Goal: Find contact information: Find contact information

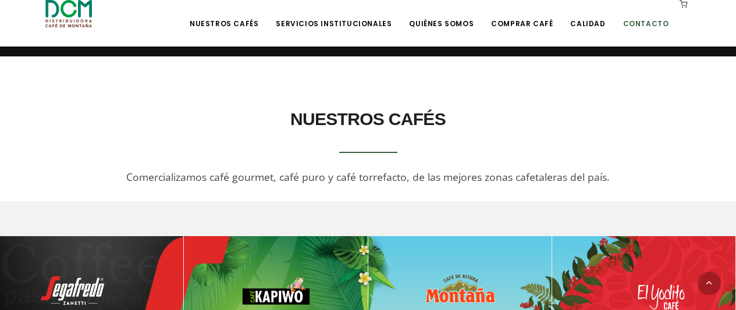
scroll to position [254, 0]
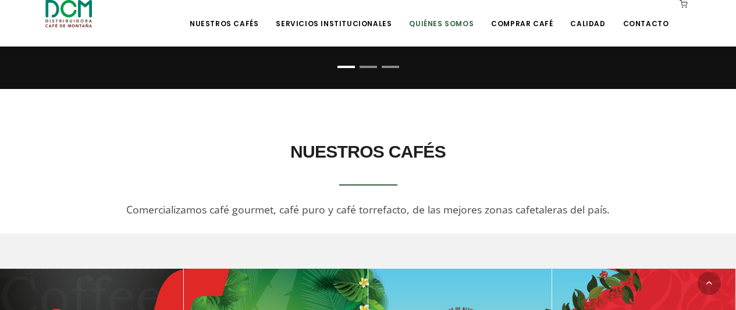
click at [451, 20] on link "Quiénes Somos" at bounding box center [441, 14] width 78 height 27
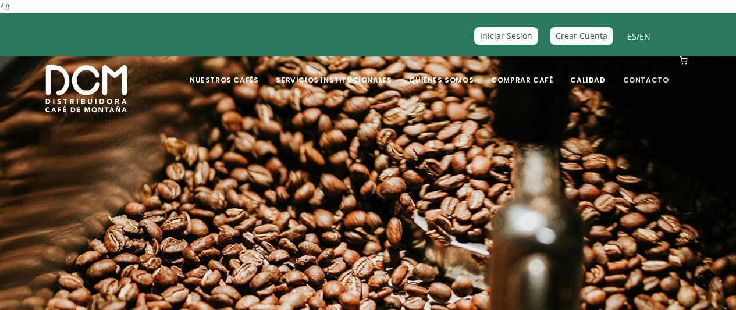
click at [642, 87] on li "Contacto" at bounding box center [646, 79] width 60 height 47
click at [643, 81] on link "Contacto" at bounding box center [646, 71] width 60 height 27
click at [658, 84] on link "Contacto" at bounding box center [646, 71] width 60 height 27
click at [335, 76] on link "Servicios Institucionales" at bounding box center [334, 71] width 130 height 27
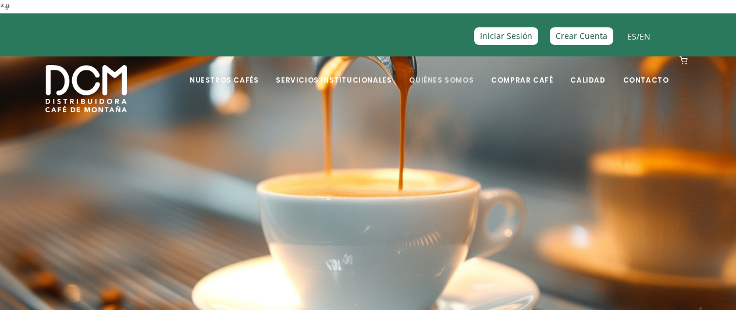
click at [435, 72] on link "Quiénes Somos" at bounding box center [441, 71] width 78 height 27
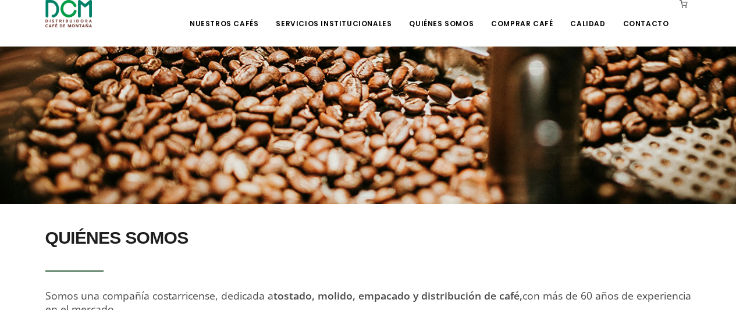
scroll to position [24, 0]
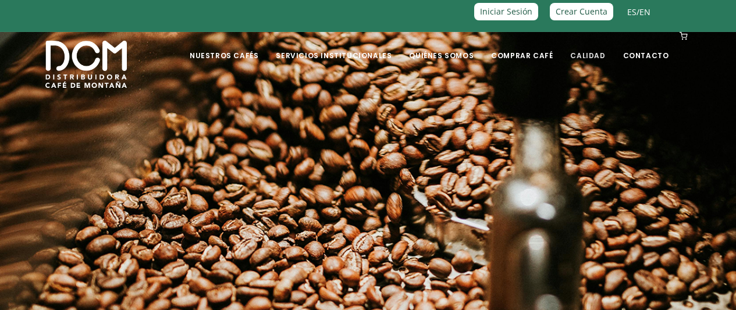
click at [586, 58] on link "Calidad" at bounding box center [587, 46] width 49 height 27
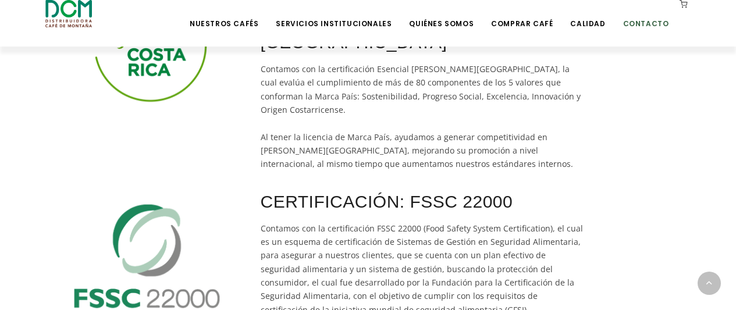
scroll to position [377, 0]
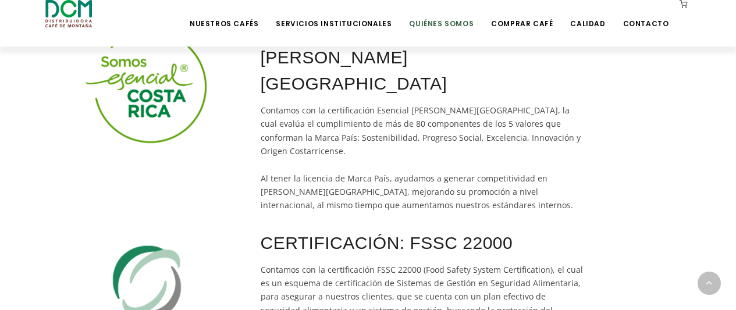
click at [458, 21] on link "Quiénes Somos" at bounding box center [441, 14] width 78 height 27
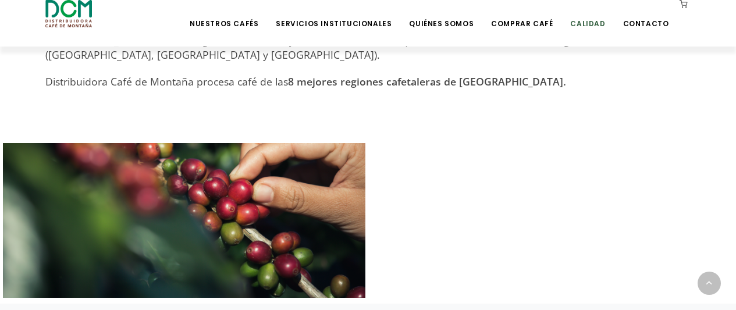
scroll to position [490, 0]
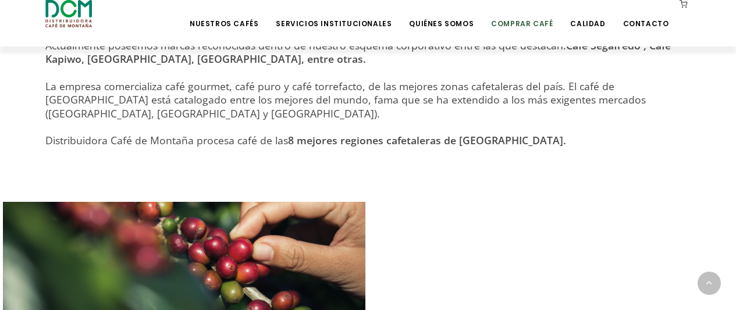
click at [512, 23] on link "Comprar Café" at bounding box center [522, 14] width 76 height 27
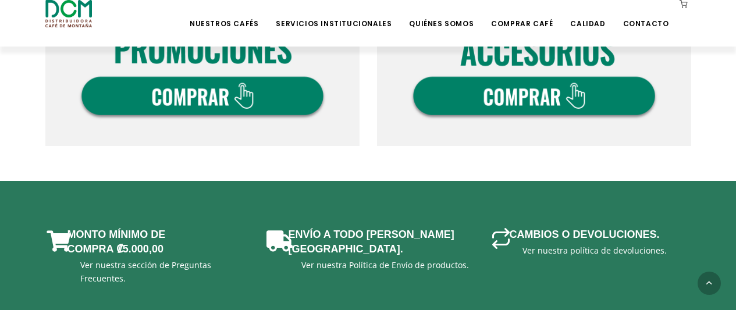
scroll to position [920, 0]
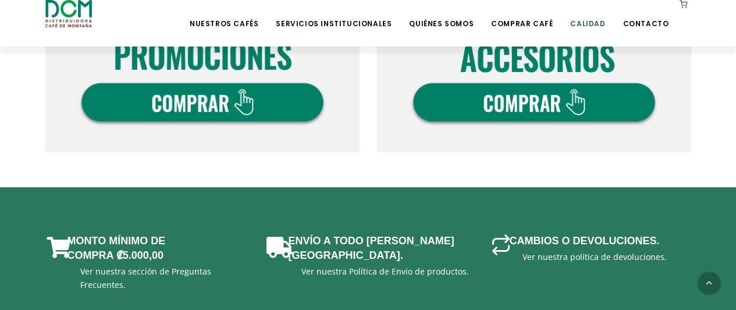
click at [584, 28] on link "Calidad" at bounding box center [587, 14] width 49 height 27
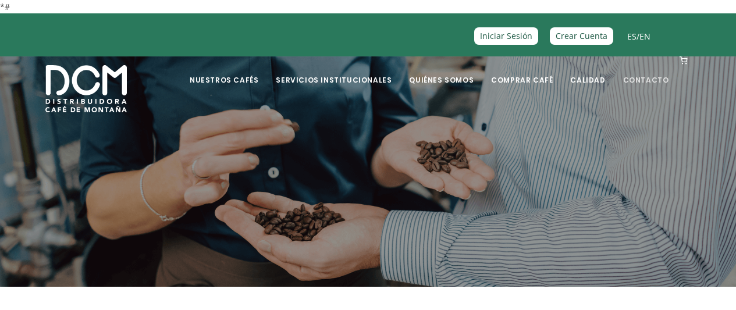
click at [628, 79] on link "Contacto" at bounding box center [646, 71] width 60 height 27
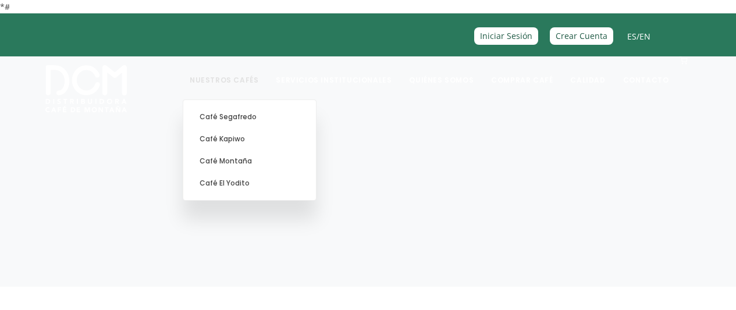
click at [225, 60] on link "Nuestros Cafés" at bounding box center [224, 71] width 83 height 27
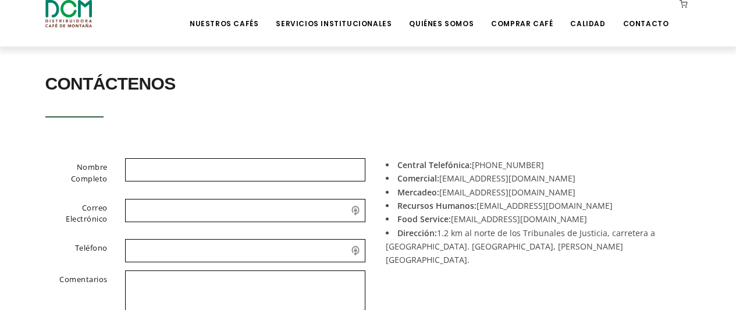
scroll to position [152, 0]
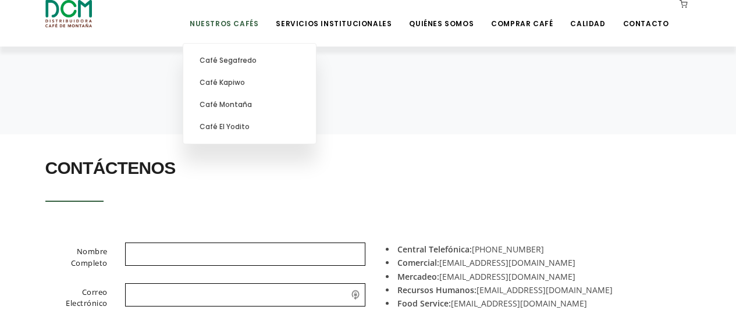
click at [257, 9] on link "Nuestros Cafés" at bounding box center [224, 14] width 83 height 27
click at [252, 22] on link "Nuestros Cafés" at bounding box center [224, 14] width 83 height 27
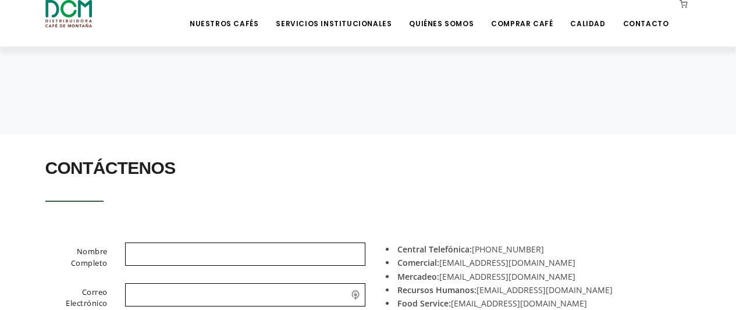
click at [76, 13] on img at bounding box center [68, 13] width 47 height 27
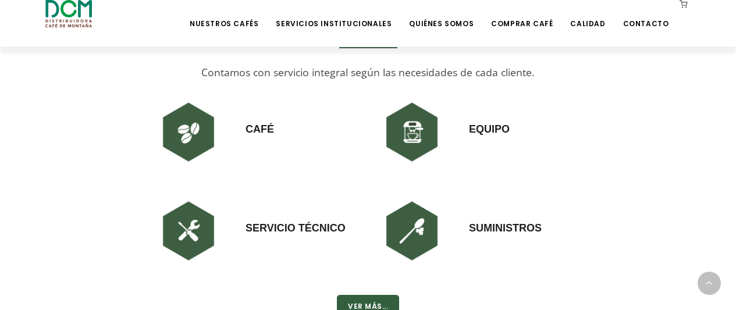
scroll to position [756, 0]
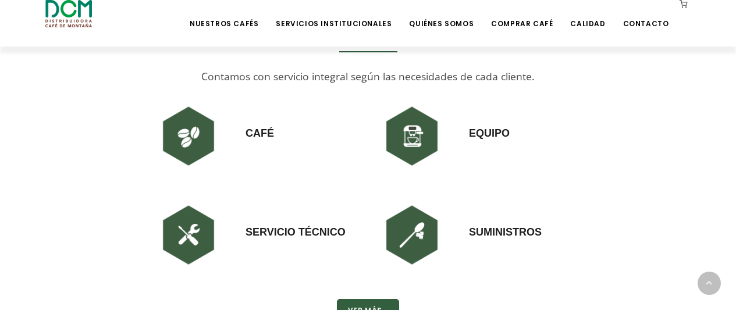
click at [405, 141] on img at bounding box center [412, 136] width 70 height 70
click at [487, 130] on h3 "Equipo" at bounding box center [489, 121] width 41 height 40
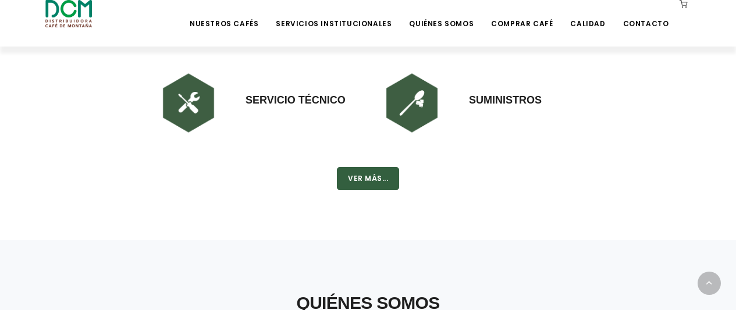
scroll to position [930, 0]
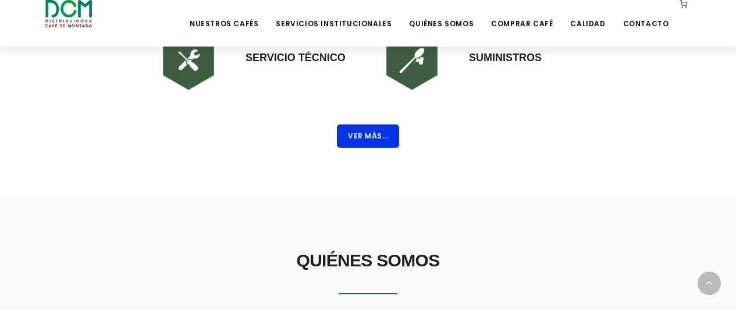
click at [375, 134] on button "Ver Más..." at bounding box center [368, 135] width 62 height 23
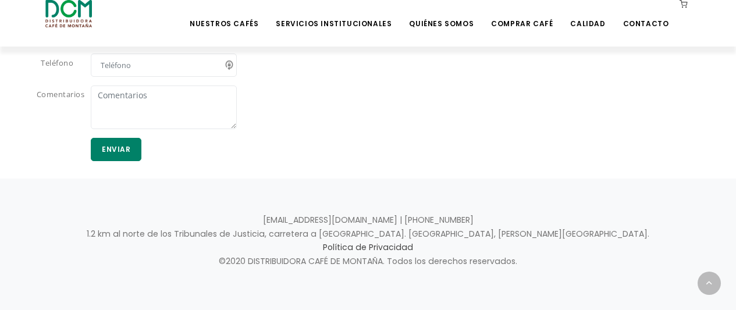
scroll to position [1185, 0]
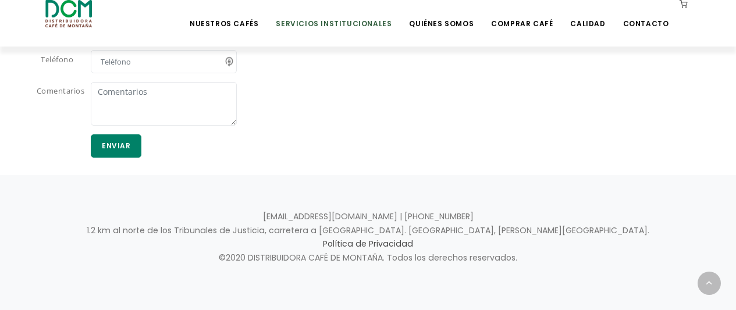
click at [388, 27] on link "Servicios Institucionales" at bounding box center [334, 14] width 130 height 27
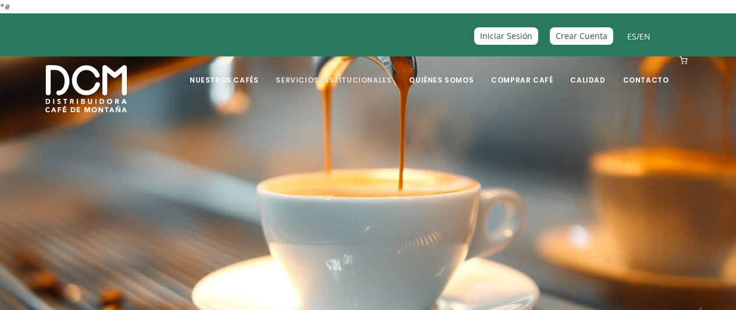
click at [381, 77] on link "Servicios Institucionales" at bounding box center [334, 71] width 130 height 27
click at [599, 87] on li "Calidad" at bounding box center [587, 79] width 49 height 47
click at [603, 81] on link "Calidad" at bounding box center [587, 71] width 49 height 27
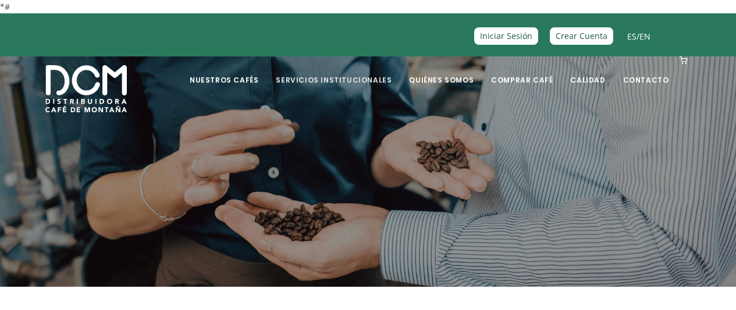
click at [340, 80] on link "Servicios Institucionales" at bounding box center [334, 71] width 130 height 27
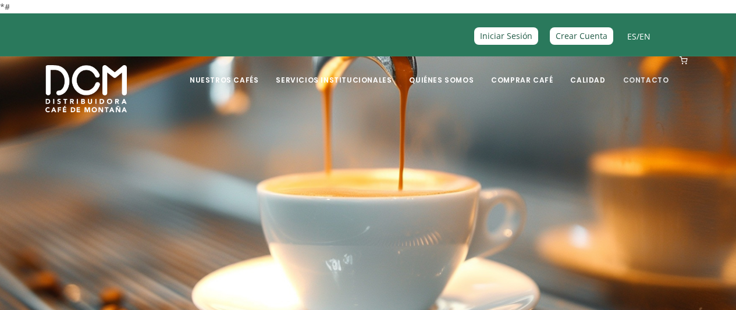
click at [652, 81] on link "Contacto" at bounding box center [646, 71] width 60 height 27
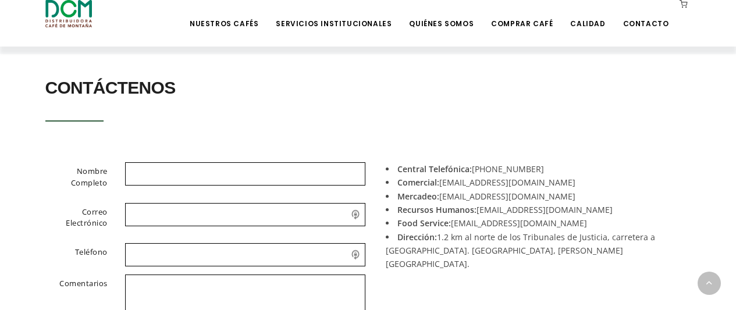
scroll to position [349, 0]
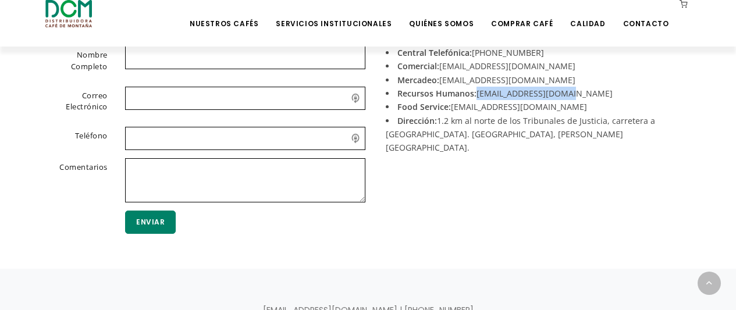
drag, startPoint x: 570, startPoint y: 92, endPoint x: 476, endPoint y: 91, distance: 94.8
click at [476, 91] on li "Recursos Humanos: [EMAIL_ADDRESS][DOMAIN_NAME]" at bounding box center [533, 93] width 297 height 13
copy li "[EMAIL_ADDRESS][DOMAIN_NAME]"
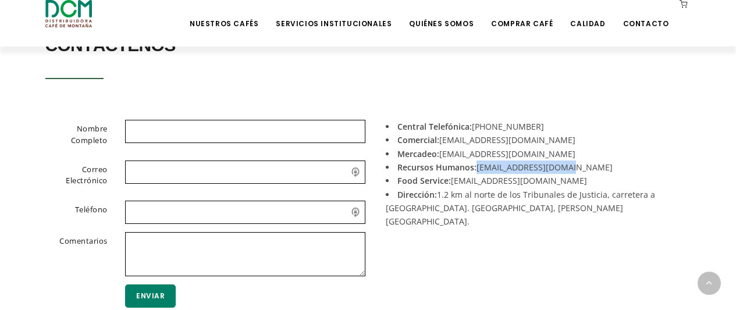
scroll to position [327, 0]
